Goal: Book appointment/travel/reservation

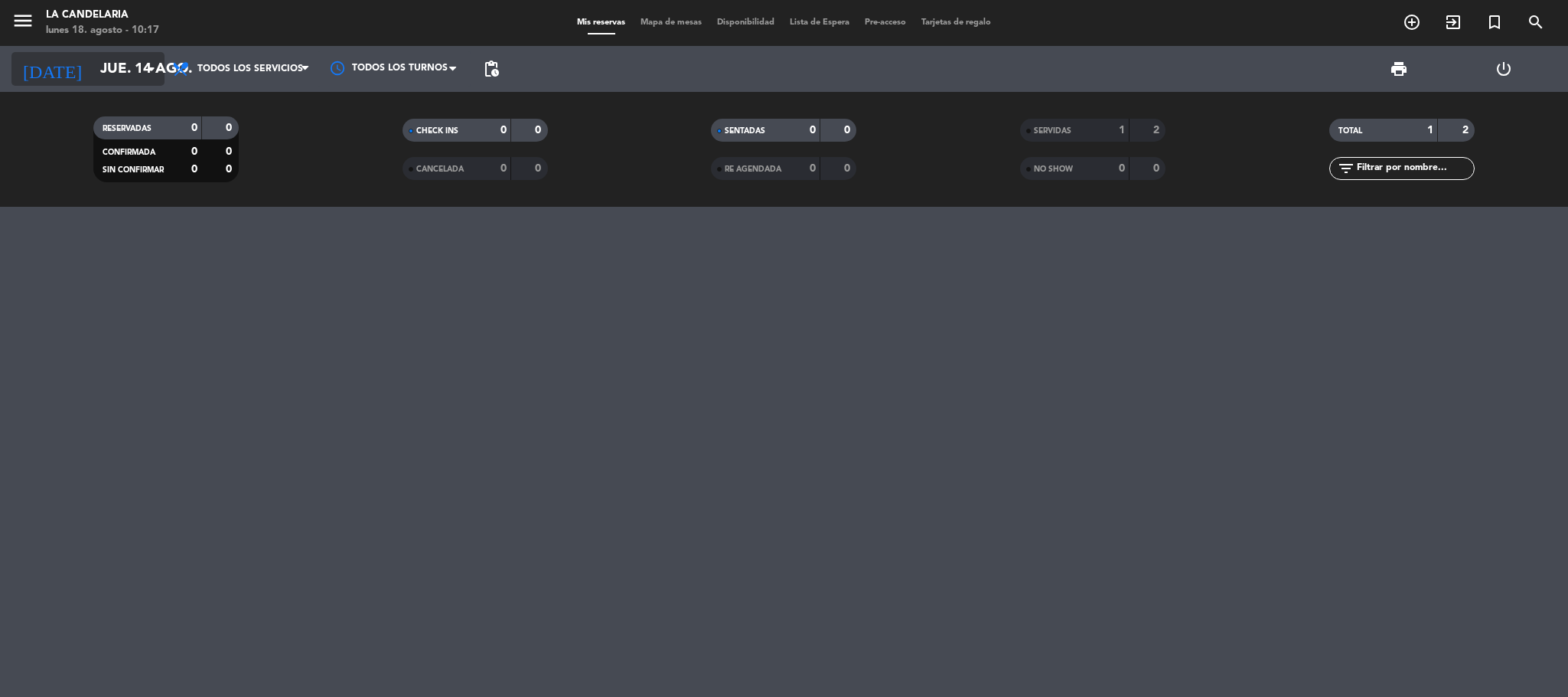
click at [29, 63] on icon "[DATE]" at bounding box center [52, 69] width 81 height 34
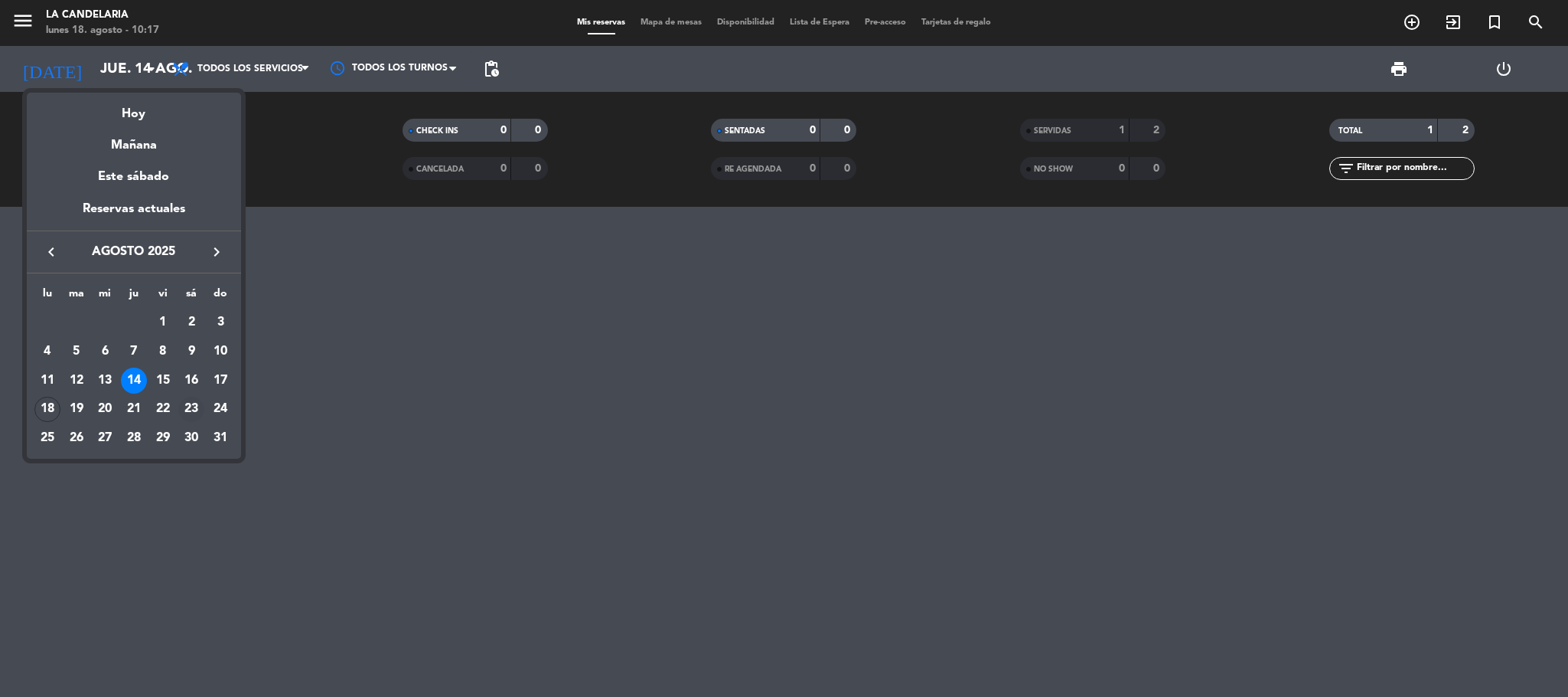
click at [189, 400] on div "23" at bounding box center [192, 410] width 26 height 26
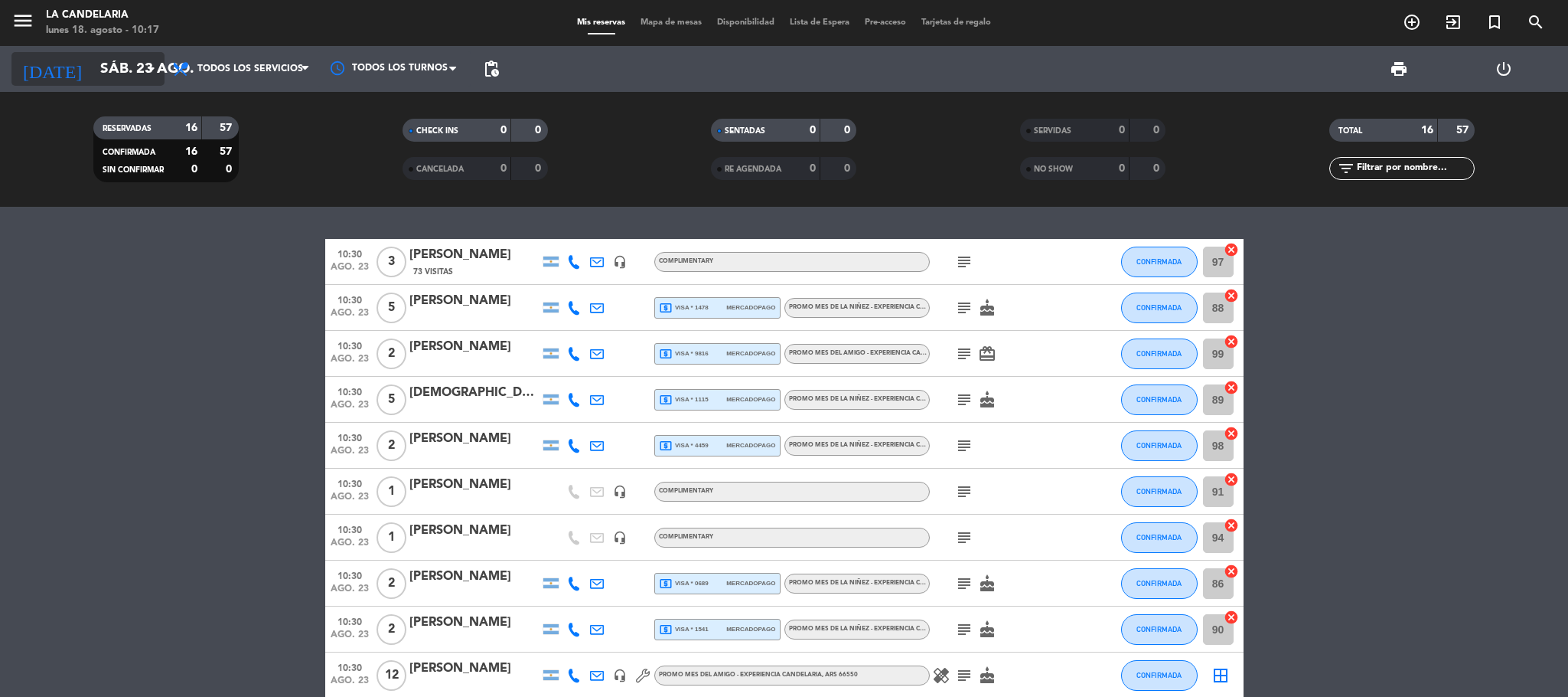
click at [122, 52] on input "sáb. 23 ago." at bounding box center [185, 68] width 184 height 32
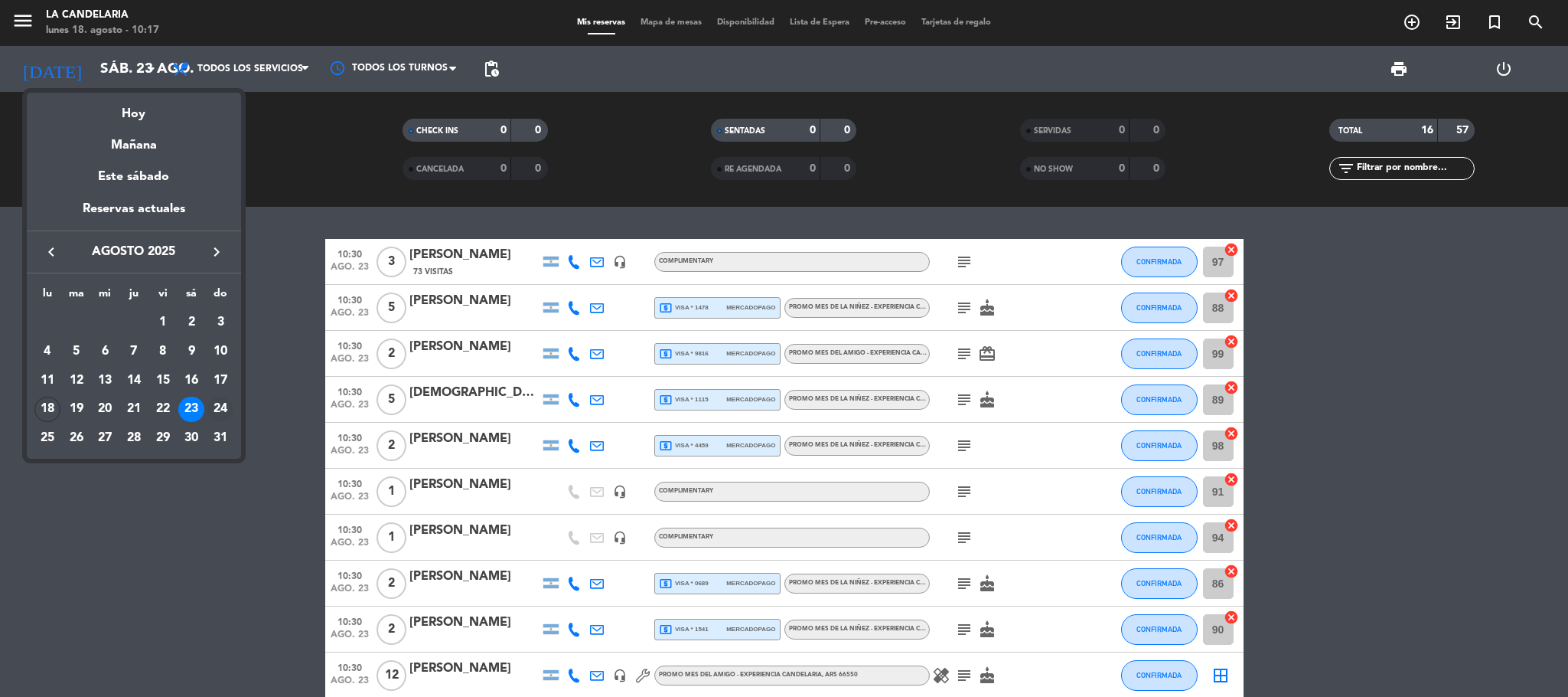
click at [218, 402] on div "24" at bounding box center [220, 410] width 26 height 26
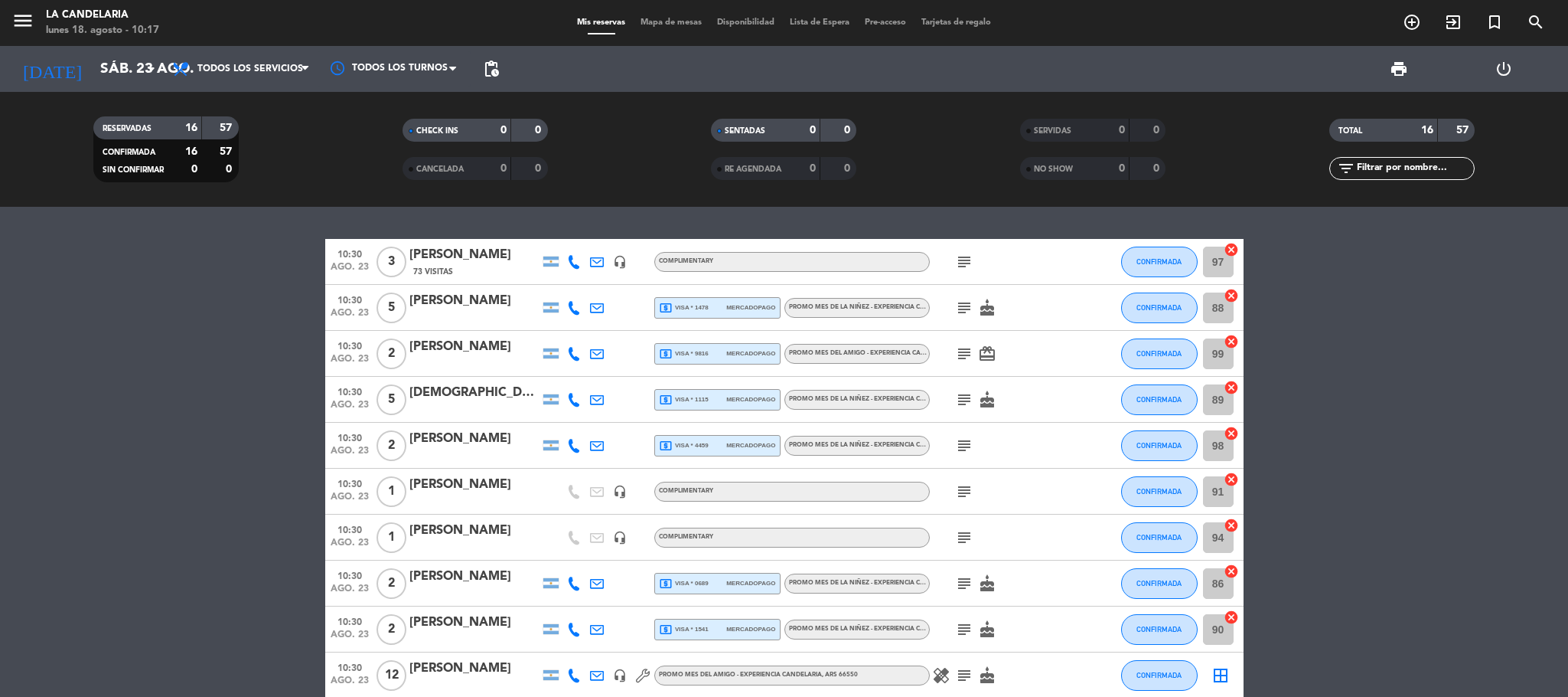
type input "dom. 24 ago."
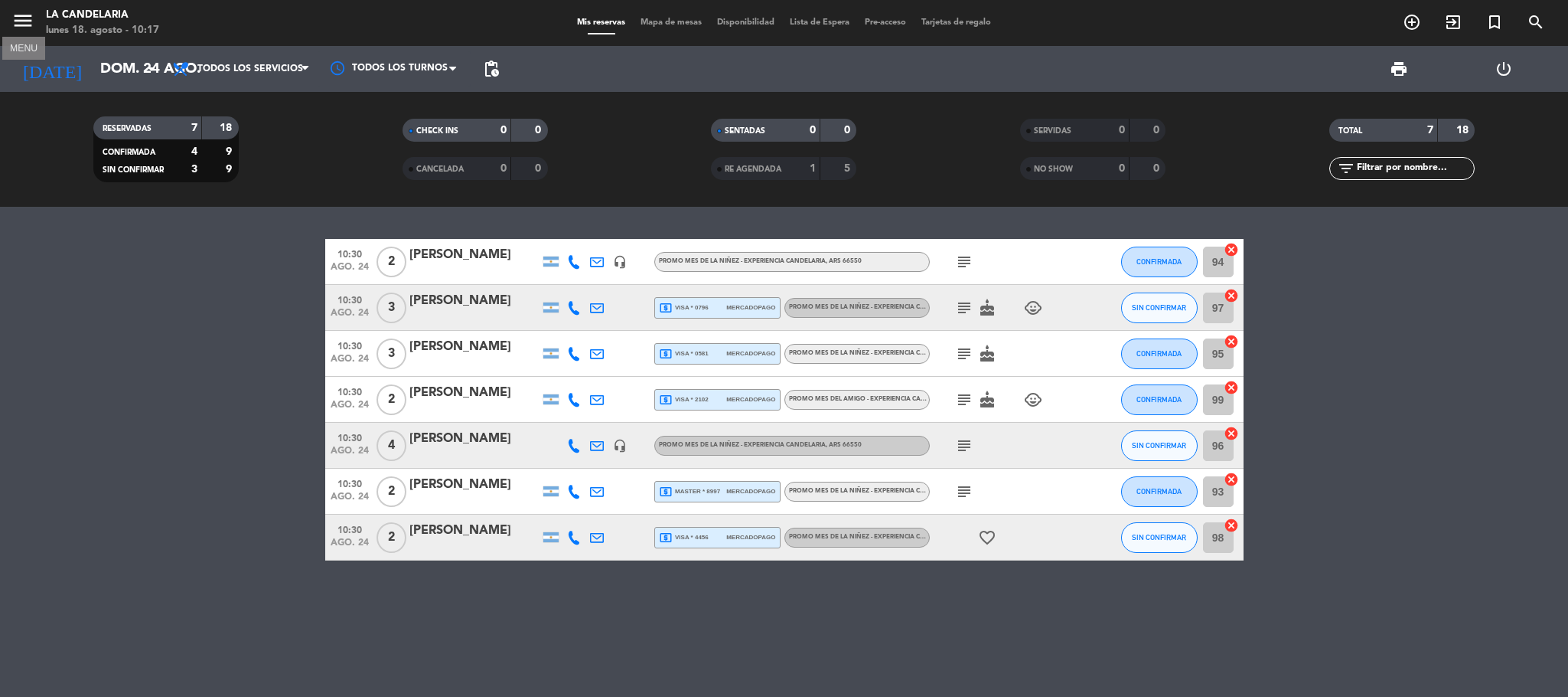
click at [21, 17] on icon "menu" at bounding box center [22, 20] width 23 height 23
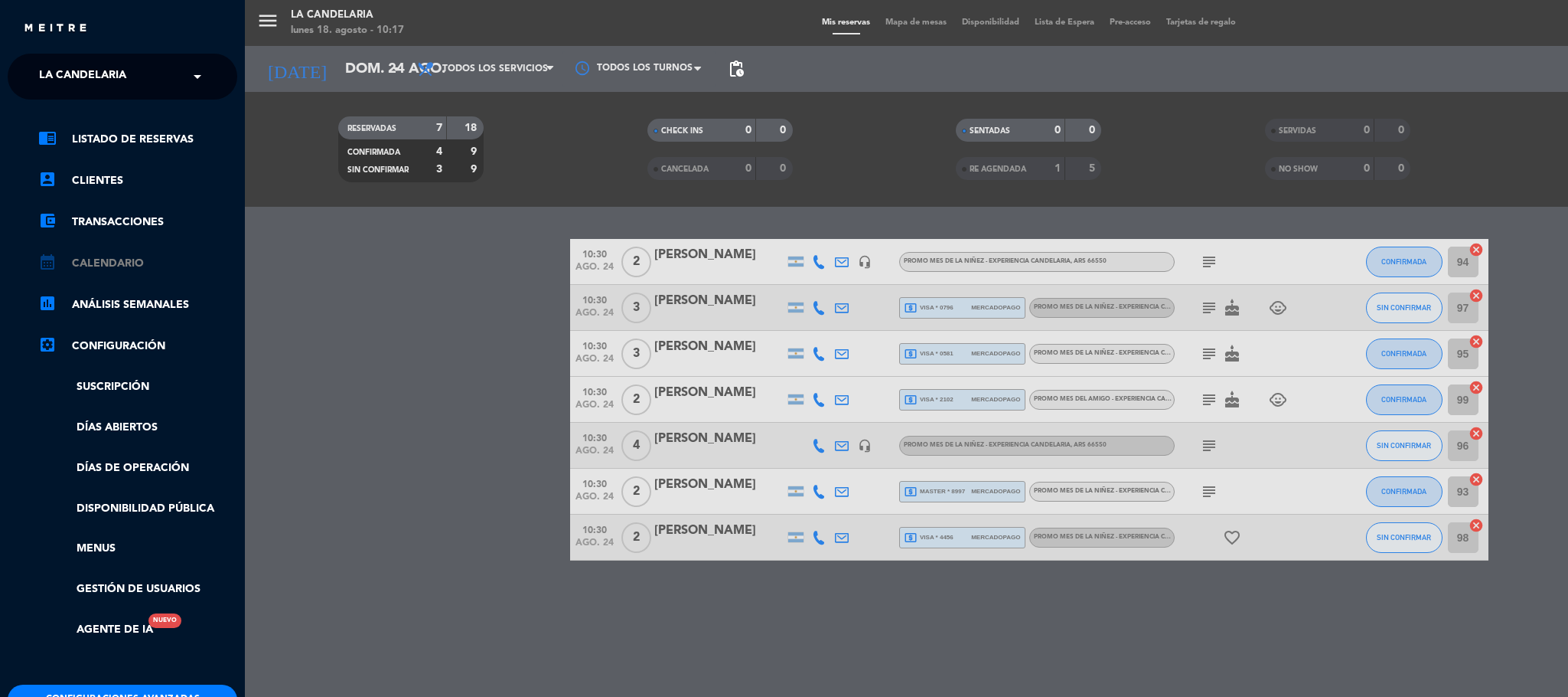
click at [126, 261] on link "calendar_month Calendario" at bounding box center [138, 263] width 199 height 18
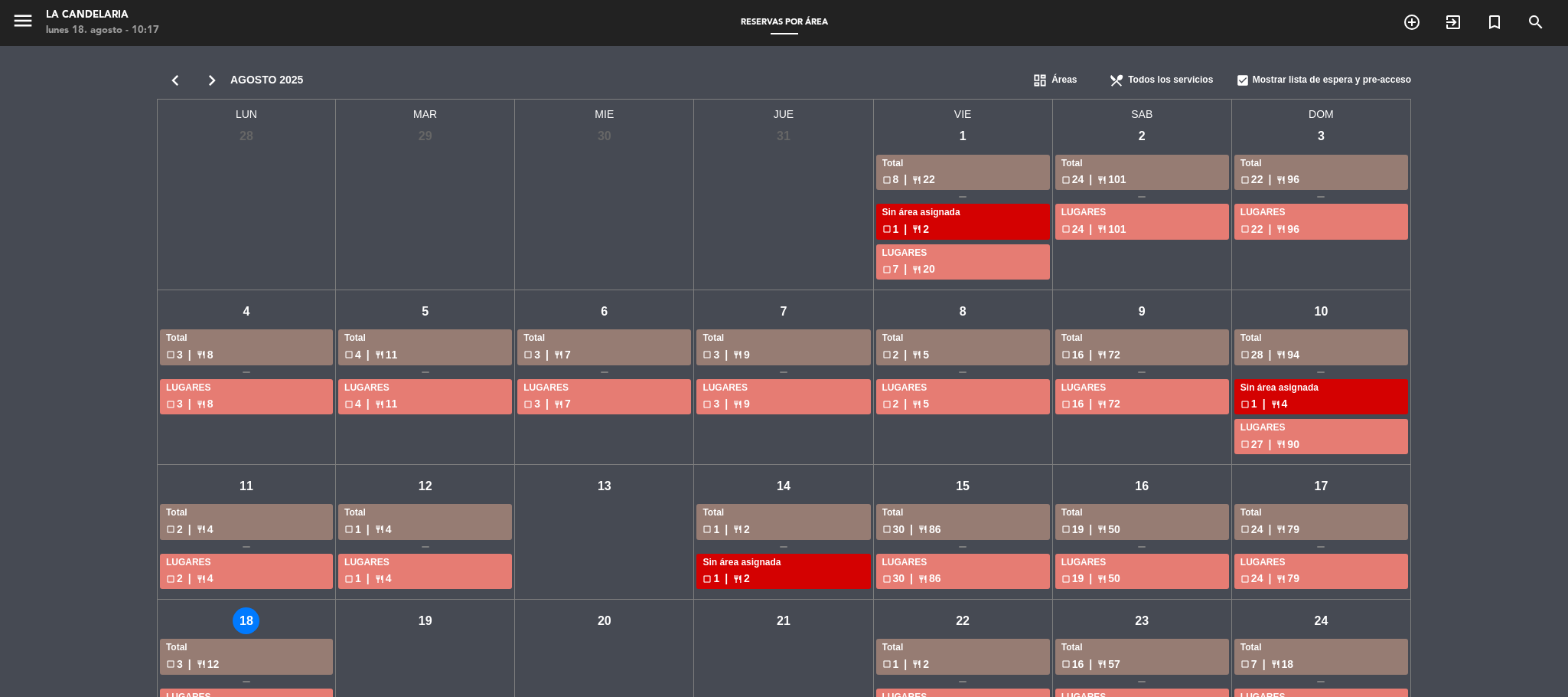
click at [1443, 229] on div "chevron_left chevron_right agosto 2025 dashboard Áreas restaurant_menu Todos lo…" at bounding box center [784, 490] width 1568 height 888
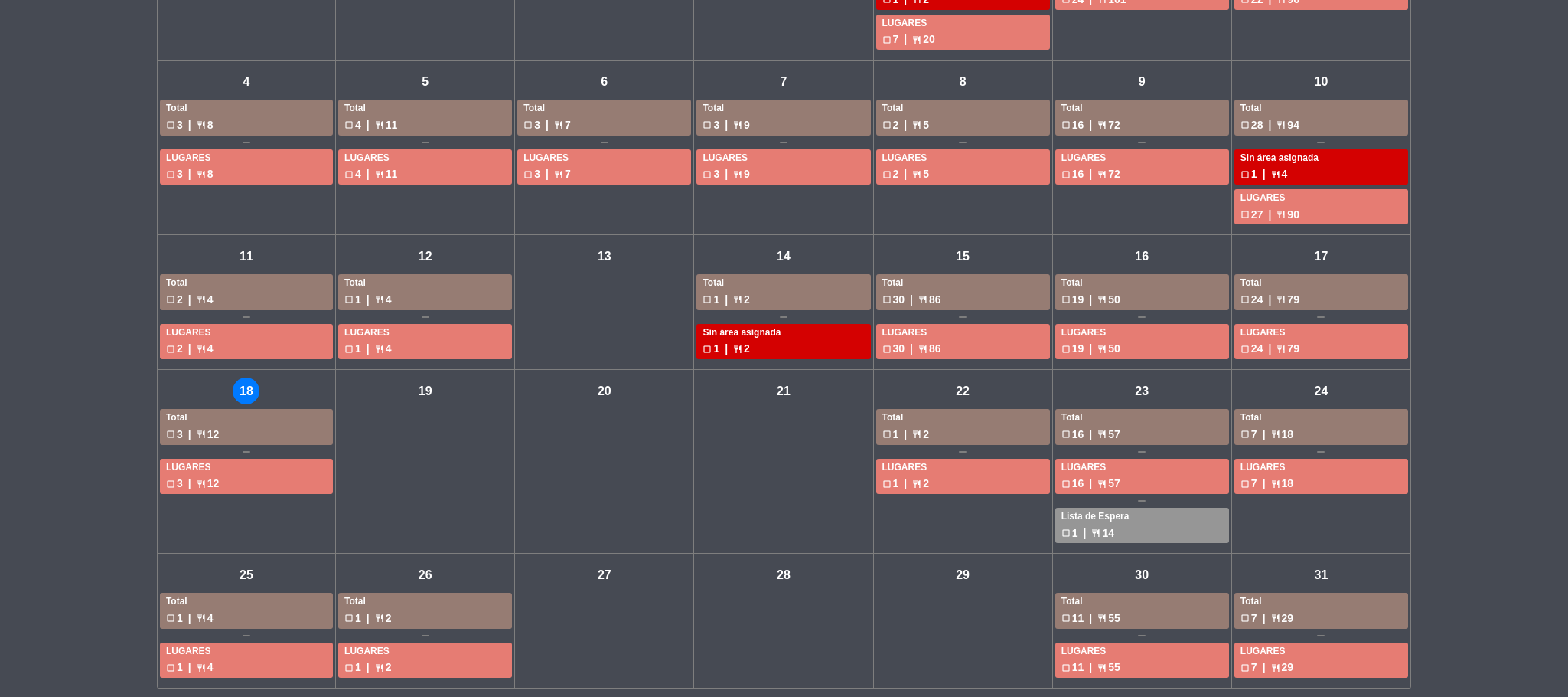
scroll to position [238, 0]
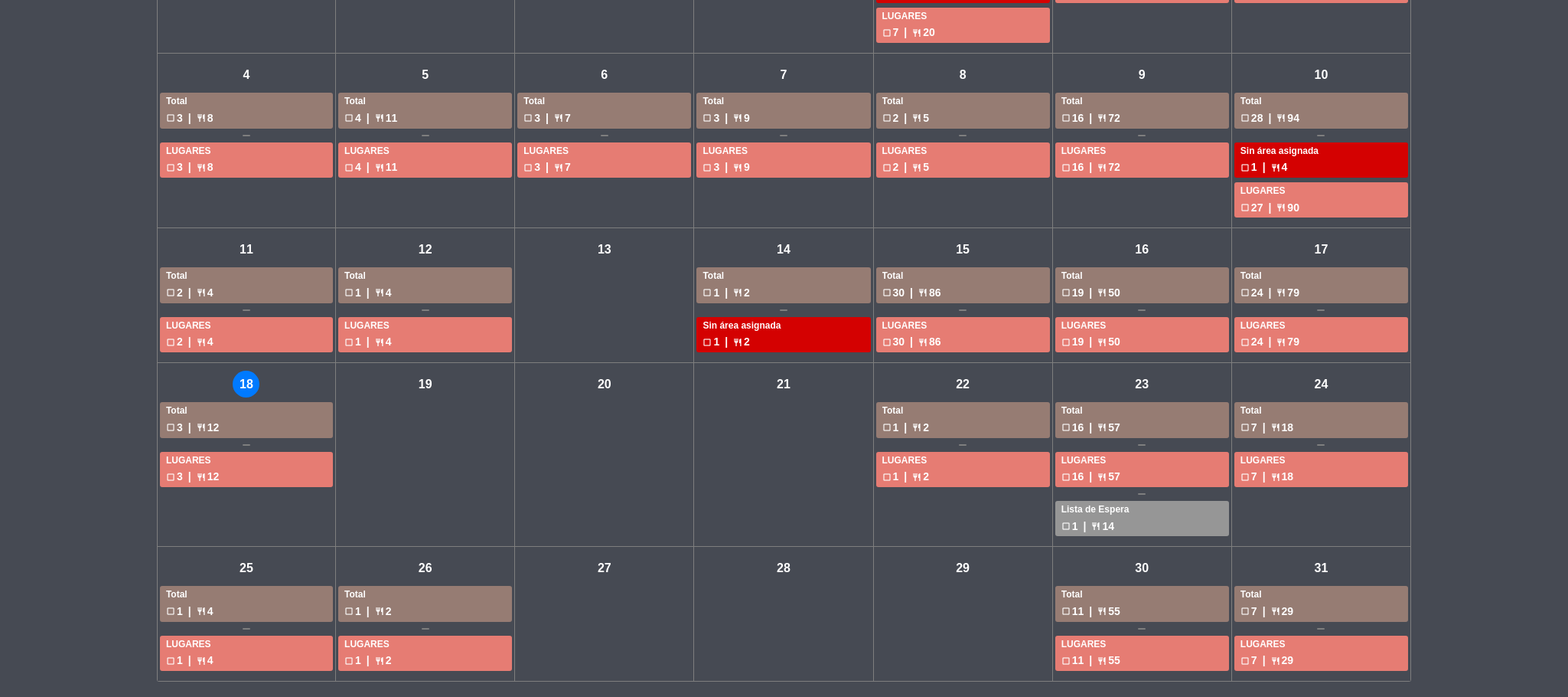
click at [1443, 229] on div "chevron_left chevron_right agosto 2025 dashboard Áreas restaurant_menu Todos lo…" at bounding box center [784, 253] width 1568 height 888
